Goal: Find contact information: Find contact information

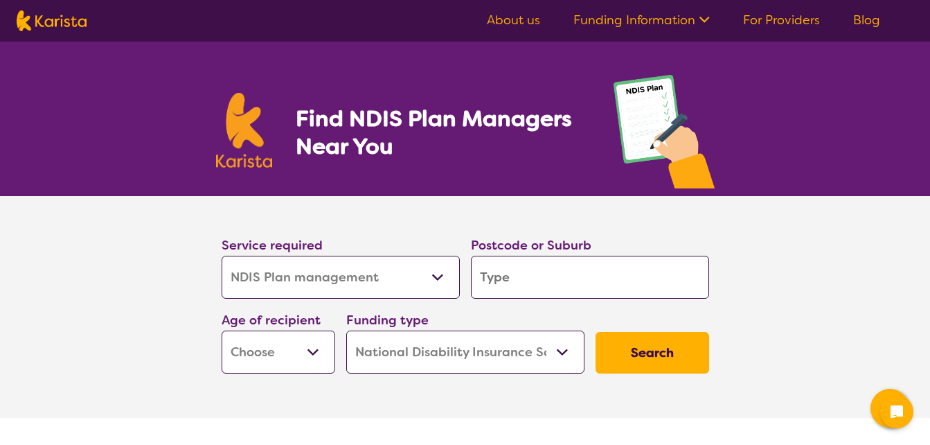
select select "NDIS Plan management"
select select "NDIS"
select select "NDIS Plan management"
select select "NDIS"
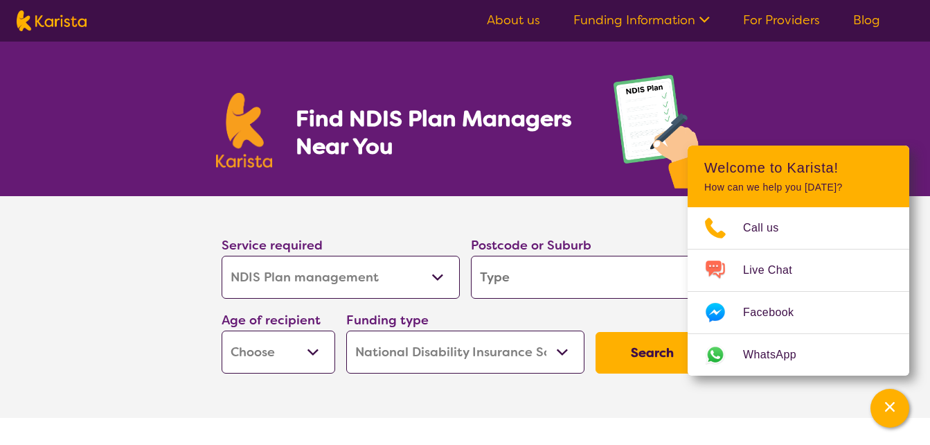
click at [773, 23] on link "For Providers" at bounding box center [781, 20] width 77 height 17
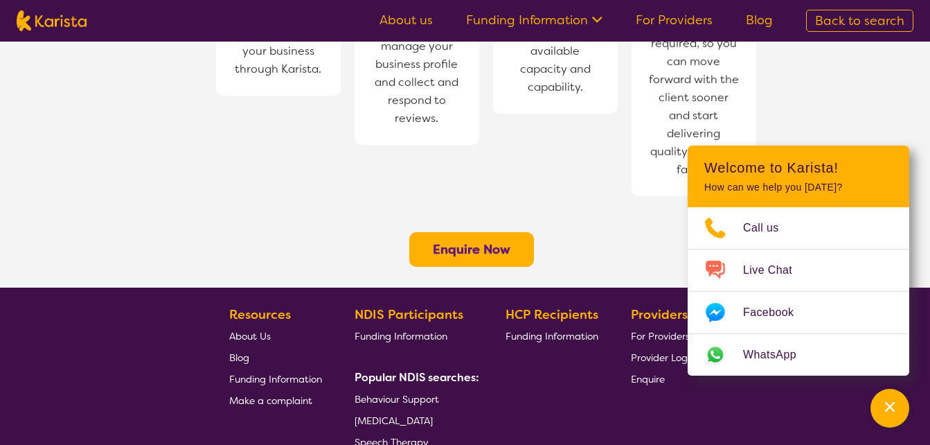
scroll to position [1226, 0]
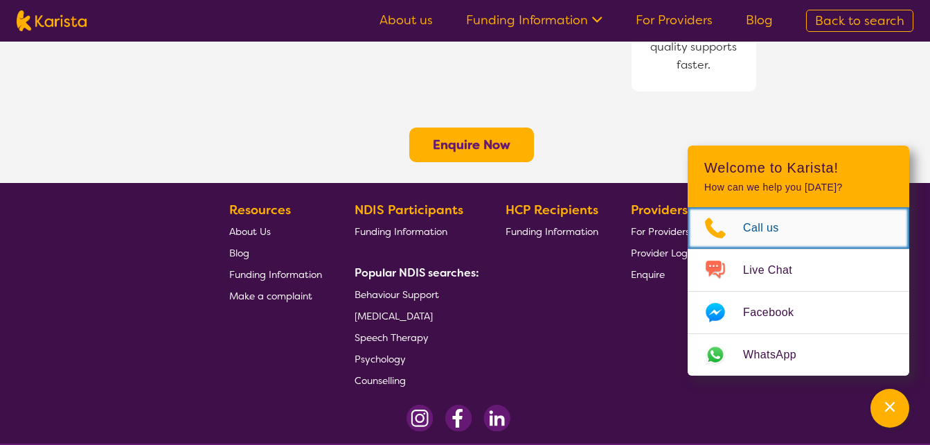
click at [745, 215] on link "Call us" at bounding box center [799, 228] width 222 height 42
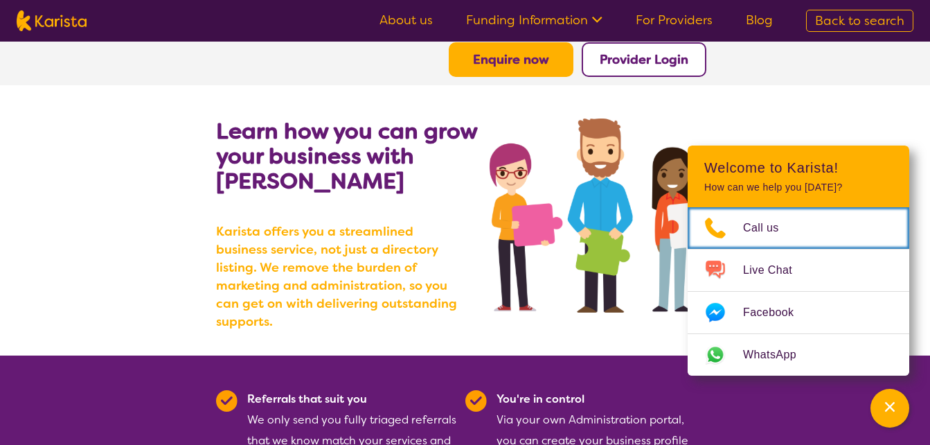
scroll to position [0, 0]
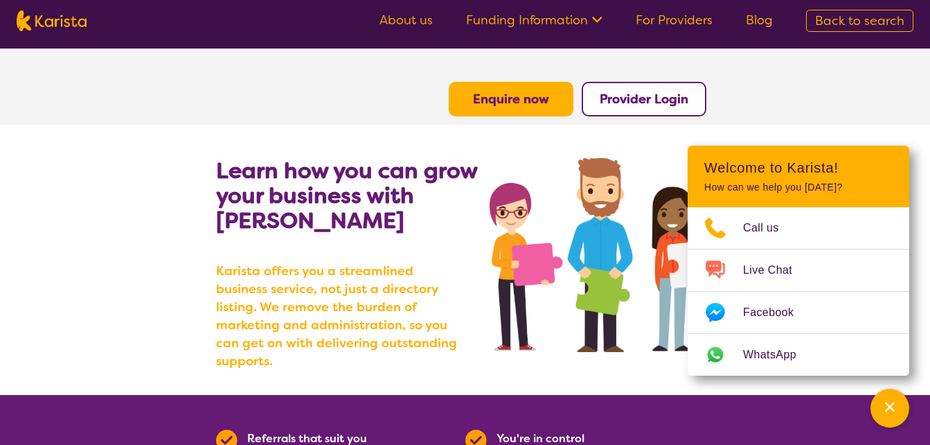
click at [404, 26] on link "About us" at bounding box center [406, 20] width 53 height 17
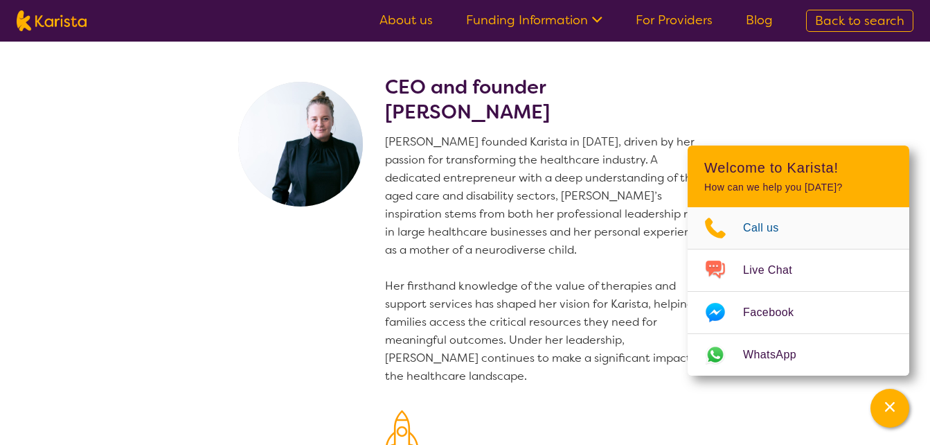
click at [747, 225] on span "Call us" at bounding box center [769, 227] width 53 height 21
click at [681, 383] on p "[PERSON_NAME] founded Karista in [DATE], driven by her passion for transforming…" at bounding box center [550, 259] width 330 height 252
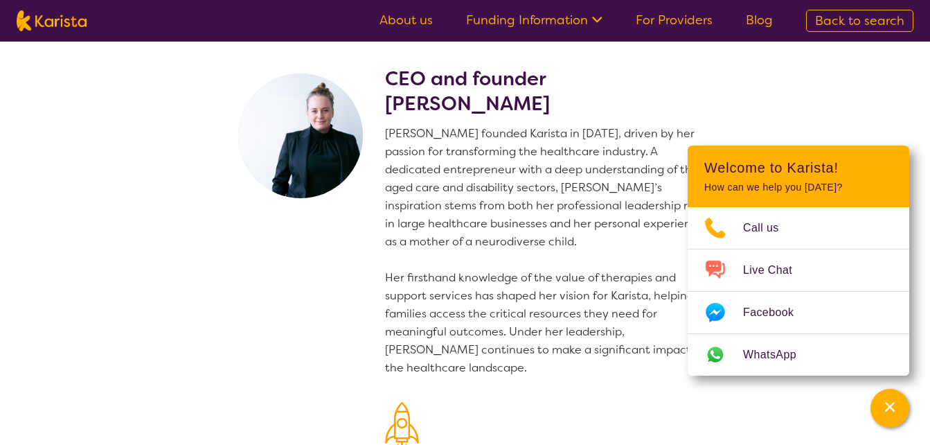
scroll to position [9, 0]
click at [603, 15] on icon at bounding box center [595, 18] width 15 height 15
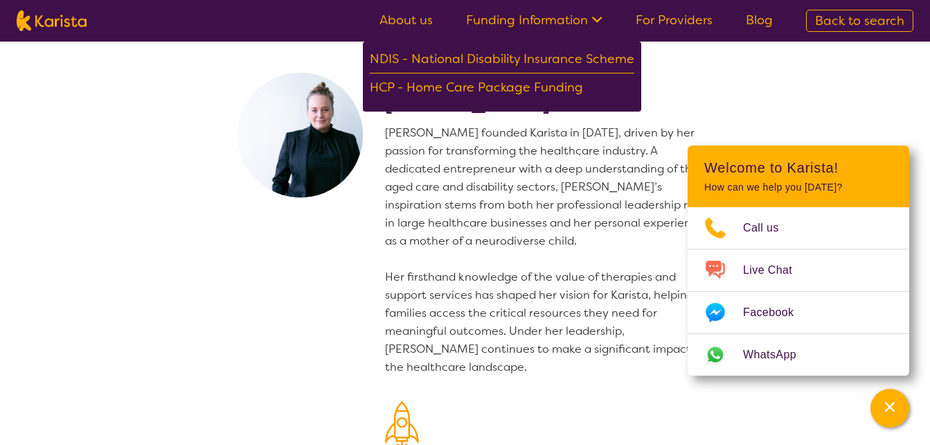
click at [603, 15] on icon at bounding box center [595, 18] width 15 height 15
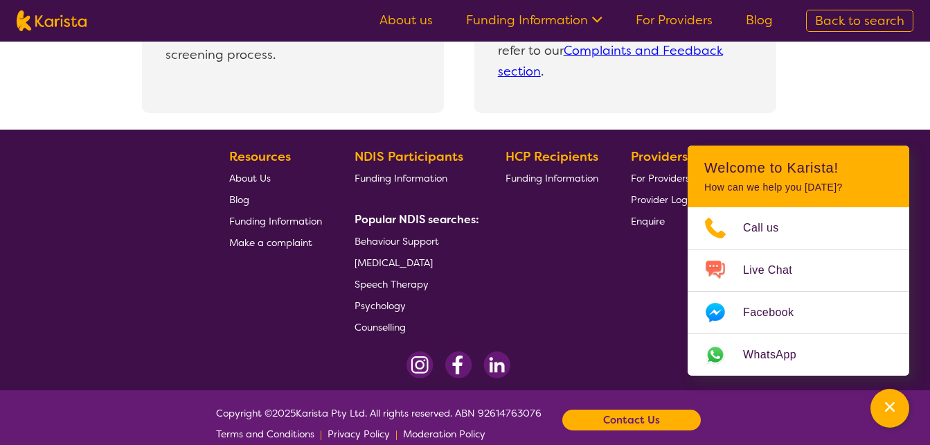
scroll to position [3144, 0]
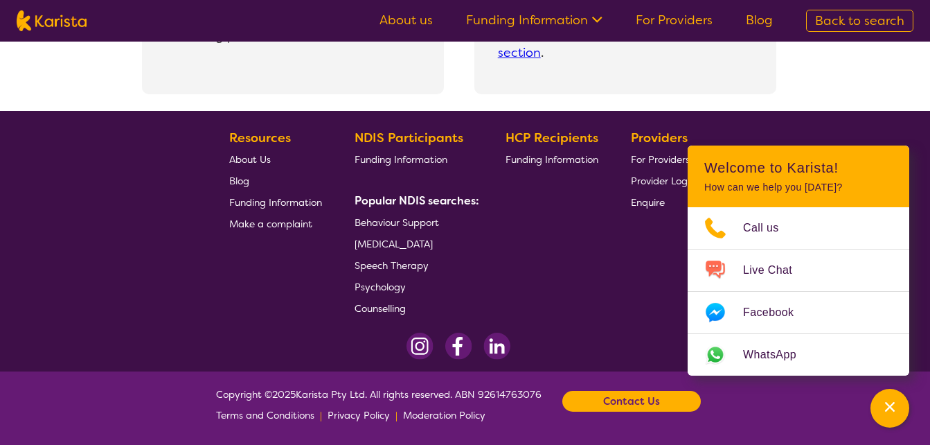
click at [615, 393] on b "Contact Us" at bounding box center [631, 401] width 57 height 21
